Goal: Transaction & Acquisition: Obtain resource

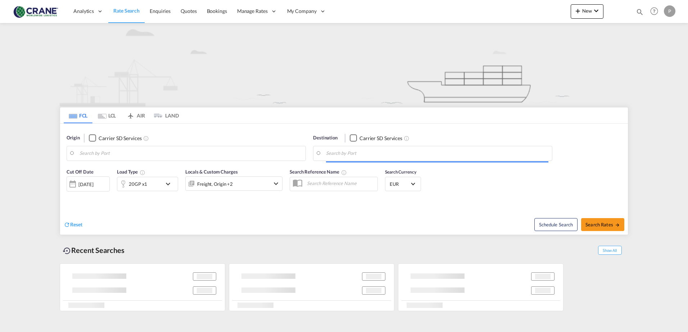
type input "[GEOGRAPHIC_DATA], ITTRS"
type input "Jeddah, SAJED"
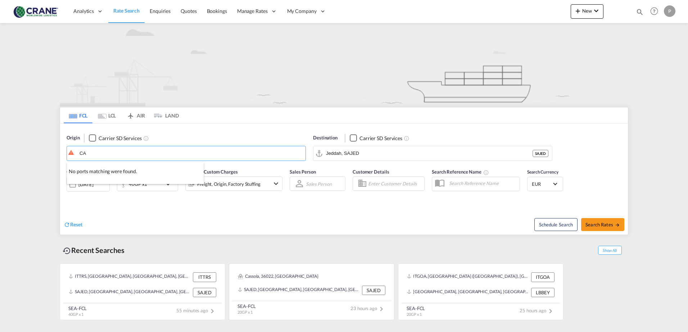
type input "C"
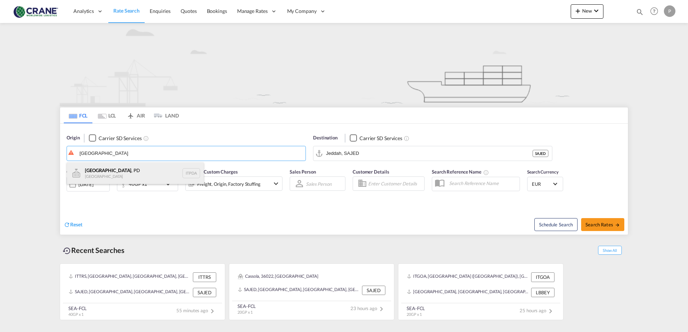
click at [140, 172] on div "Padova , PD Italy ITPDA" at bounding box center [135, 174] width 137 height 22
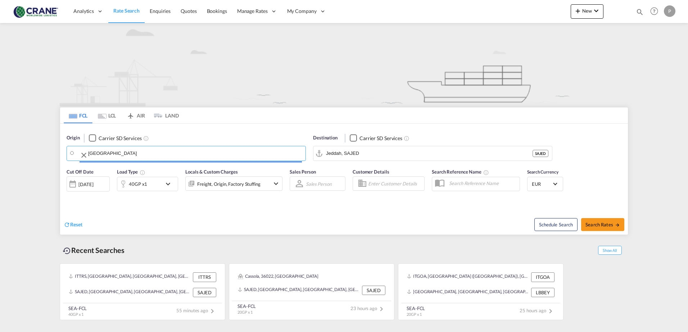
type input "[GEOGRAPHIC_DATA], PD, ITPDA"
click at [78, 227] on span "Reset" at bounding box center [76, 225] width 12 height 6
click at [130, 9] on span "Rate Search" at bounding box center [126, 11] width 26 height 6
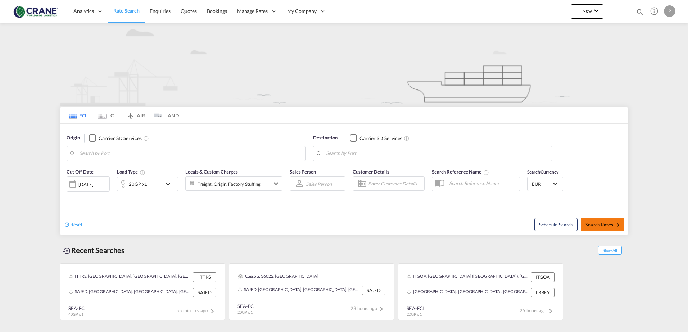
click at [609, 222] on span "Search Rates" at bounding box center [602, 225] width 35 height 6
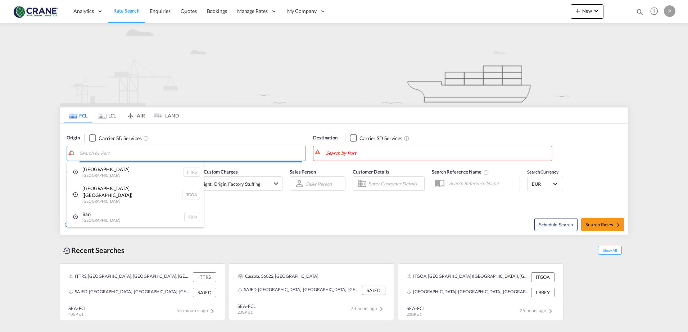
click at [138, 153] on body "Analytics Reports Dashboard Rate Search Enquiries Quotes Bookings" at bounding box center [344, 166] width 688 height 332
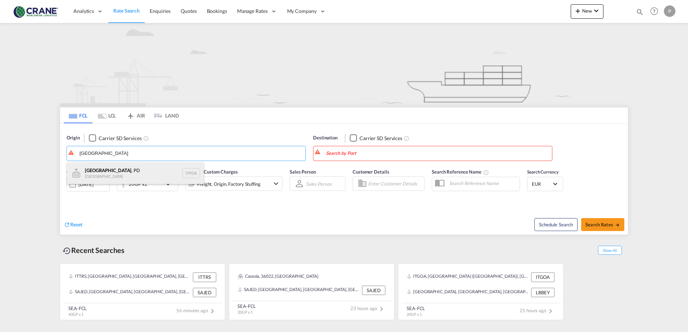
click at [119, 171] on div "Padova , PD Italy ITPDA" at bounding box center [135, 174] width 137 height 22
type input "[GEOGRAPHIC_DATA], PD, ITPDA"
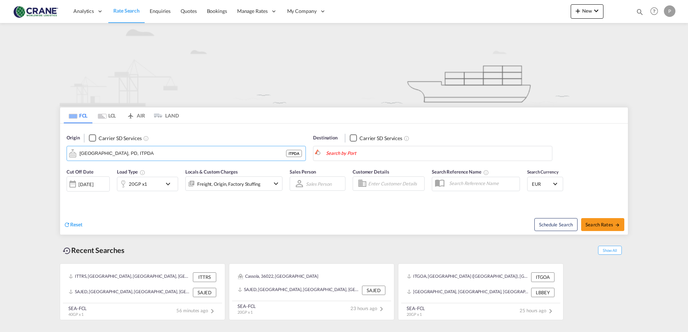
click at [354, 154] on body "Analytics Reports Dashboard Rate Search Enquiries Quotes Bookings" at bounding box center [344, 166] width 688 height 332
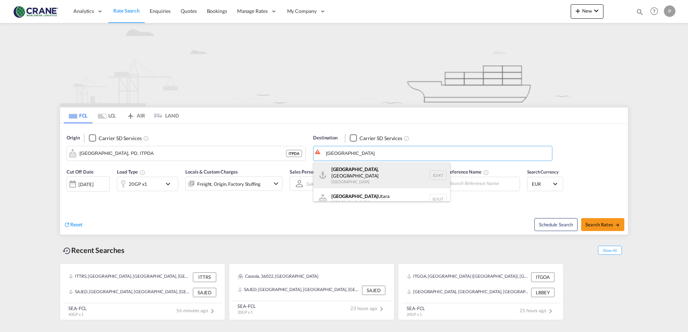
click at [350, 168] on div "Jakarta , Java Indonesia IDJKT" at bounding box center [381, 176] width 137 height 26
type input "[GEOGRAPHIC_DATA], [GEOGRAPHIC_DATA], IDJKT"
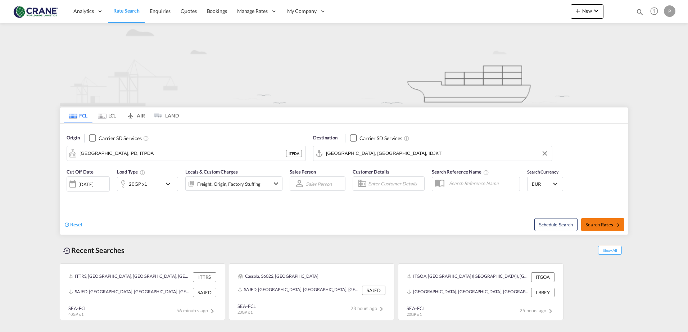
click at [596, 224] on span "Search Rates" at bounding box center [602, 225] width 35 height 6
type input "ITPDA to IDJKT / 10 Sep 2025"
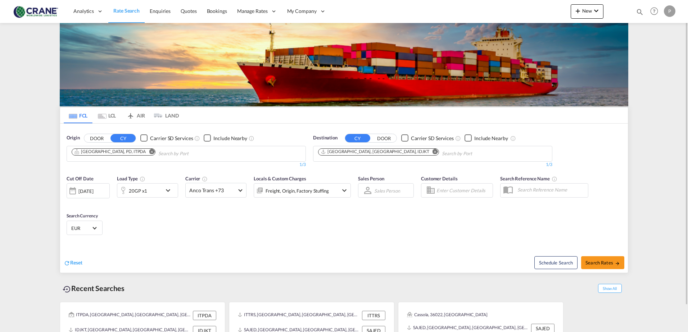
click at [91, 138] on button "DOOR" at bounding box center [96, 138] width 25 height 8
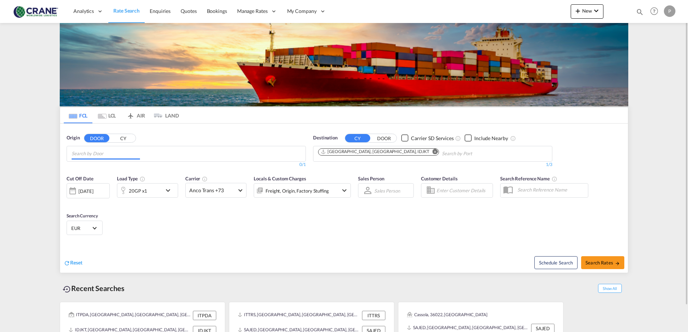
click at [86, 153] on input "Chips input." at bounding box center [106, 154] width 68 height 12
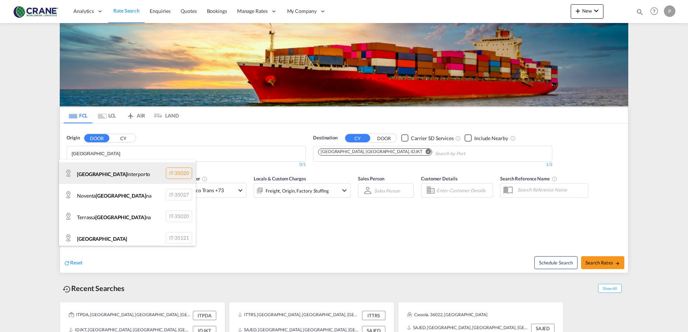
scroll to position [43, 0]
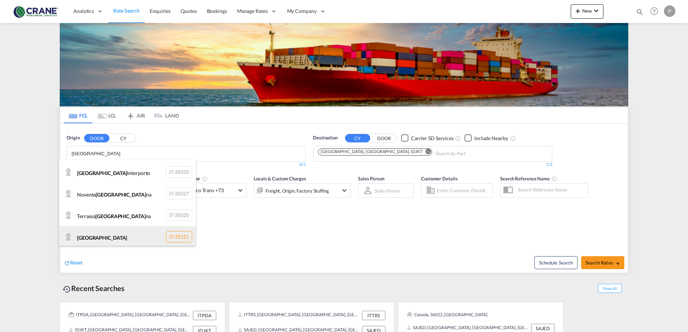
type input "[GEOGRAPHIC_DATA]"
click at [91, 238] on div "[GEOGRAPHIC_DATA] IT-35121" at bounding box center [127, 237] width 137 height 22
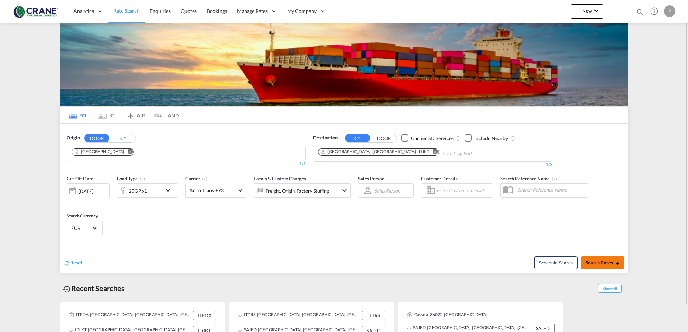
click at [597, 261] on span "Search Rates" at bounding box center [602, 263] width 35 height 6
type input "[GEOGRAPHIC_DATA] to IDJKT / [DATE]"
